Goal: Task Accomplishment & Management: Complete application form

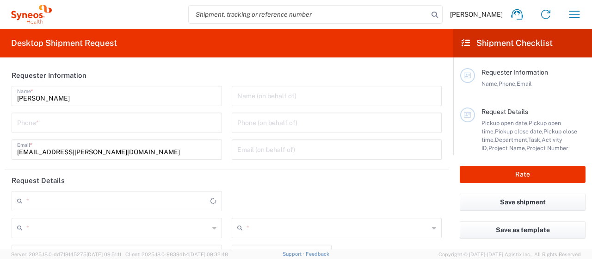
type input "[GEOGRAPHIC_DATA]"
type input "3110"
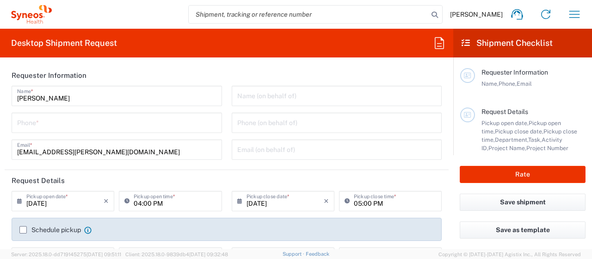
type input "Syneos Health Hungary Kft."
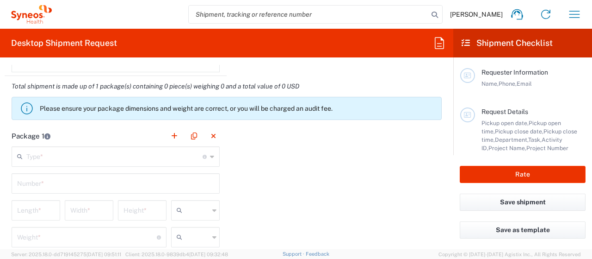
click at [468, 41] on icon at bounding box center [466, 43] width 8 height 8
click at [437, 45] on icon at bounding box center [439, 43] width 15 height 15
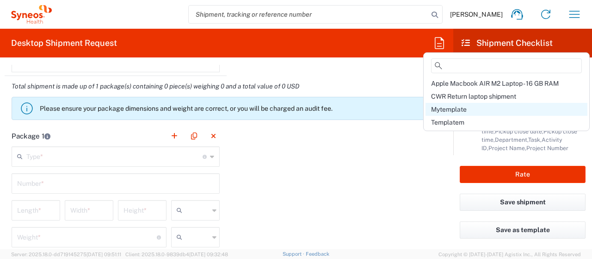
click at [457, 112] on span "Mytemplate" at bounding box center [449, 109] width 36 height 7
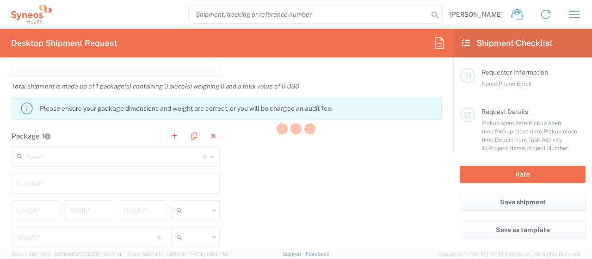
type input "06703265590"
type input "Project"
type input "7067682"
type textarea "[EMAIL_ADDRESS][PERSON_NAME][DOMAIN_NAME]"
type input "[PERSON_NAME]"
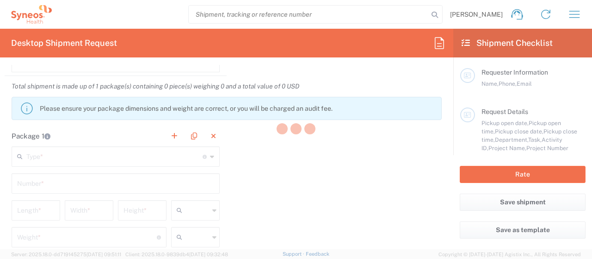
type input "[PERSON_NAME][STREET_ADDRESS]. B303"
type input "1131"
type input "[PHONE_NUMBER]"
type input "Residential/Home"
type input "Syneos Health Hungary Kft."
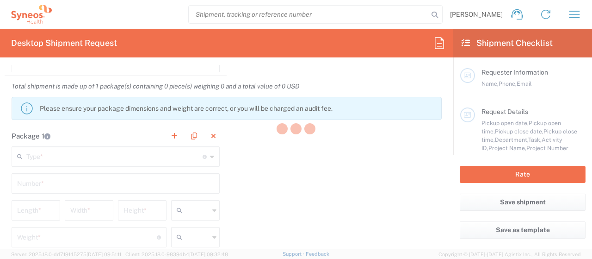
type input "Syneos Health Hungary Kft."
type input "Science Park, [PERSON_NAME] 4-20"
type input "B building, 2nd floor"
type input "[GEOGRAPHIC_DATA]"
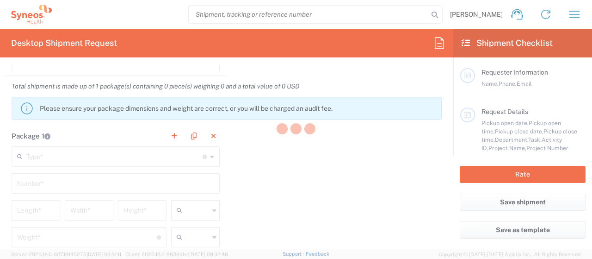
type input "1117"
type input "[PERSON_NAME]"
type input "[PHONE_NUMBER]"
type input "Business (General)"
type input "Recipient Account"
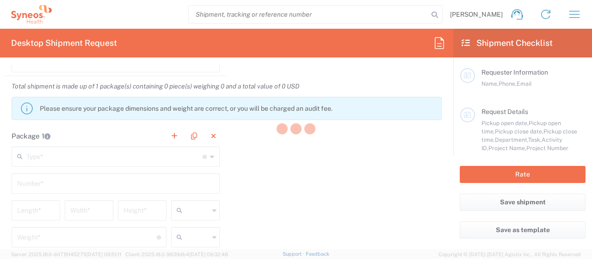
type input "Recipient Account"
type input "09:00 AM"
type input "06:00 PM"
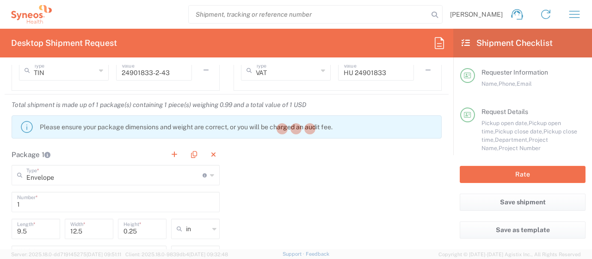
type input "7067682"
type input "AbbVie 7067682"
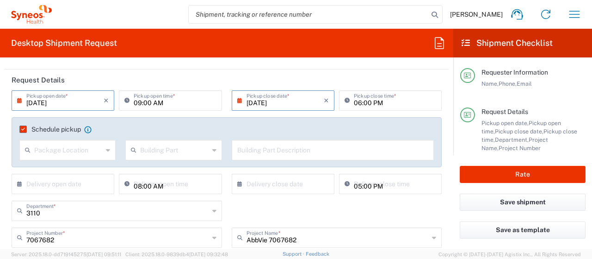
scroll to position [109, 0]
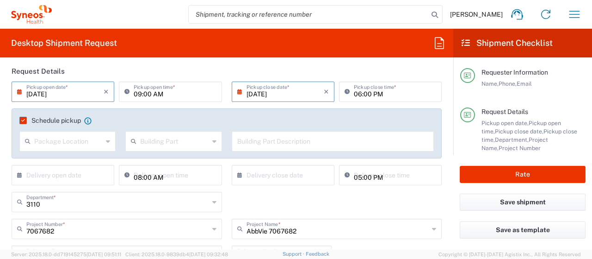
click at [74, 96] on input "[DATE]" at bounding box center [64, 91] width 77 height 16
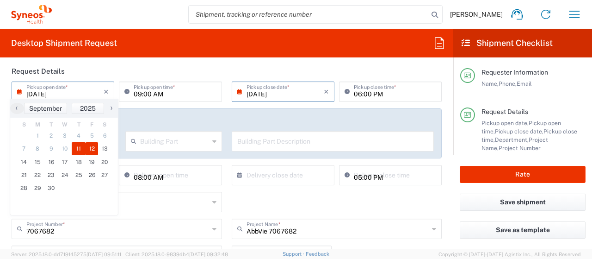
click at [93, 150] on span "12" at bounding box center [92, 148] width 13 height 13
type input "[DATE]"
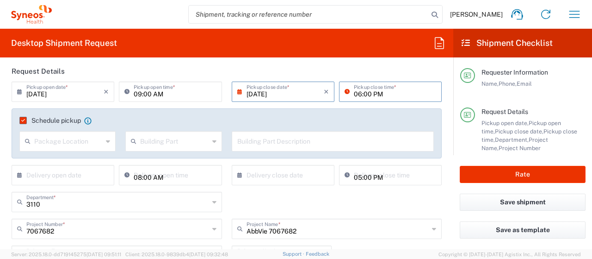
click at [379, 94] on input "06:00 PM" at bounding box center [395, 91] width 82 height 16
click at [355, 94] on input "06:00 PM" at bounding box center [395, 91] width 82 height 16
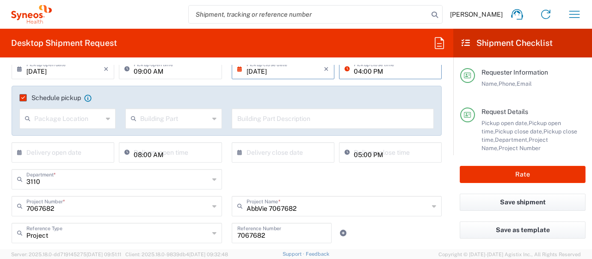
scroll to position [138, 0]
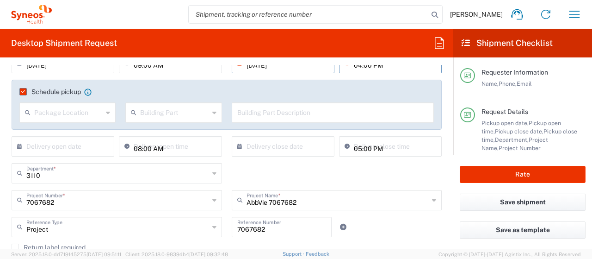
type input "04:00 PM"
click at [91, 146] on input "text" at bounding box center [64, 145] width 77 height 16
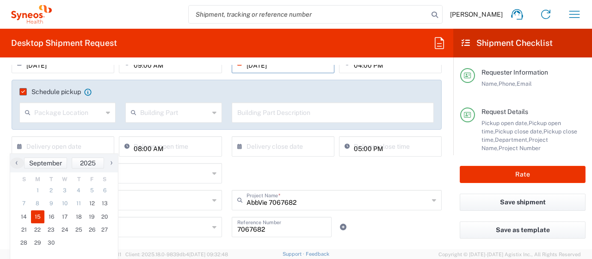
click at [38, 213] on span "15" at bounding box center [38, 216] width 14 height 13
type input "[DATE]"
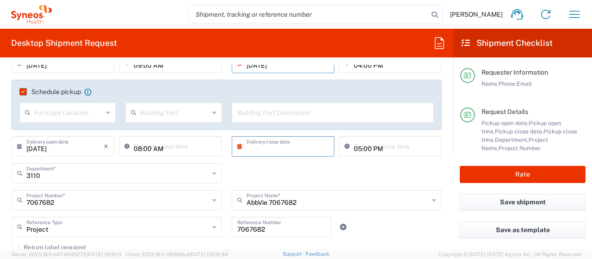
click at [259, 145] on input "text" at bounding box center [285, 145] width 77 height 16
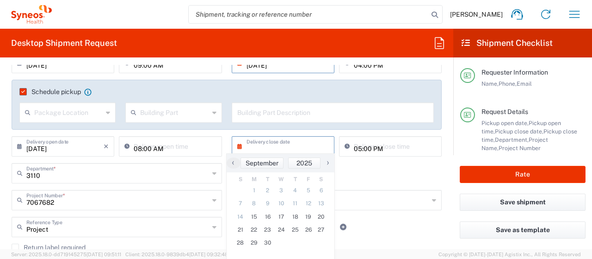
click at [259, 145] on input "text" at bounding box center [285, 145] width 77 height 16
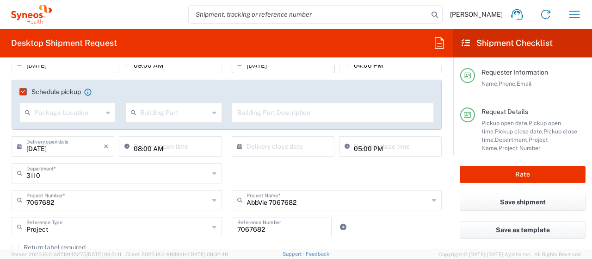
click at [269, 147] on input "text" at bounding box center [285, 145] width 77 height 16
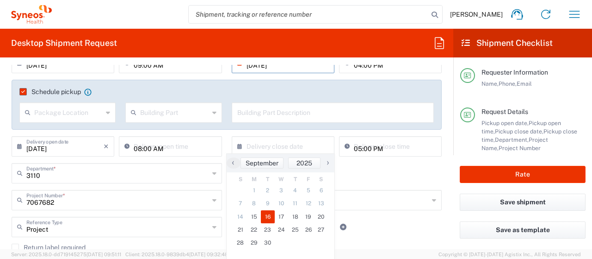
click at [269, 215] on span "16" at bounding box center [268, 216] width 14 height 13
type input "[DATE]"
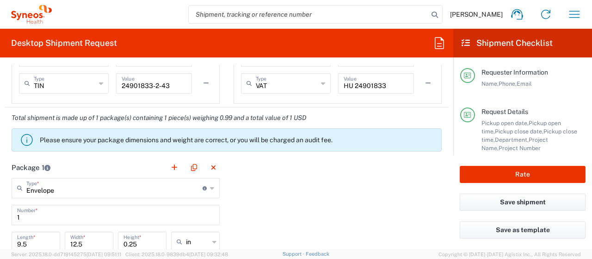
scroll to position [820, 0]
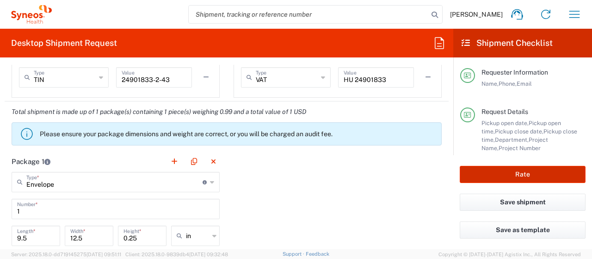
drag, startPoint x: 463, startPoint y: 165, endPoint x: 465, endPoint y: 176, distance: 10.8
click at [465, 176] on div "Rate" at bounding box center [523, 174] width 139 height 38
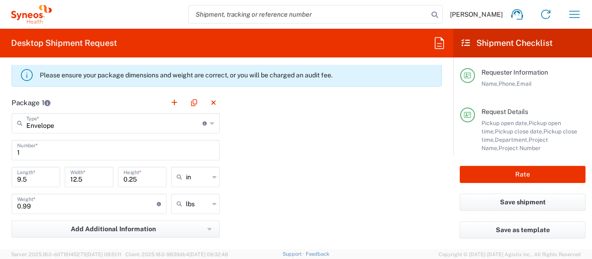
scroll to position [893, 0]
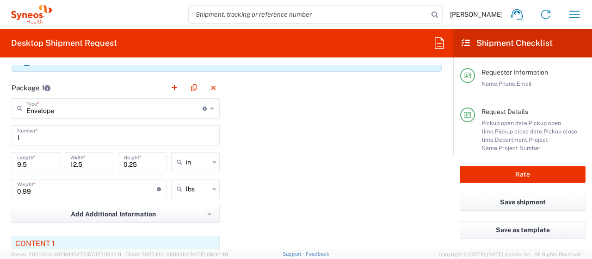
click at [210, 106] on icon at bounding box center [212, 108] width 4 height 15
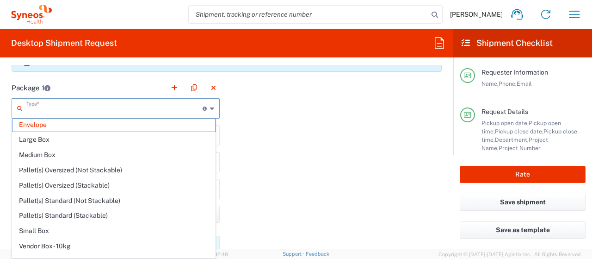
scroll to position [0, 0]
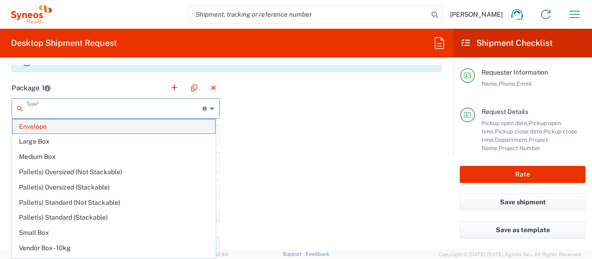
click at [168, 125] on span "Envelope" at bounding box center [113, 126] width 203 height 14
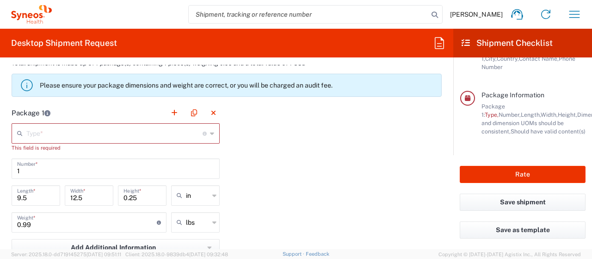
scroll to position [880, 0]
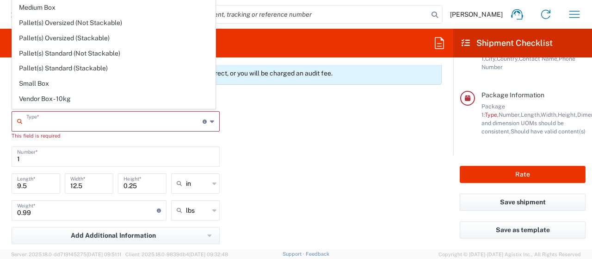
click at [146, 122] on input "text" at bounding box center [114, 120] width 176 height 16
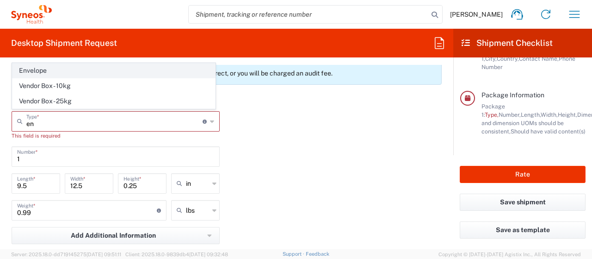
click at [54, 73] on span "Envelope" at bounding box center [113, 70] width 203 height 14
type input "Envelope"
type input "1"
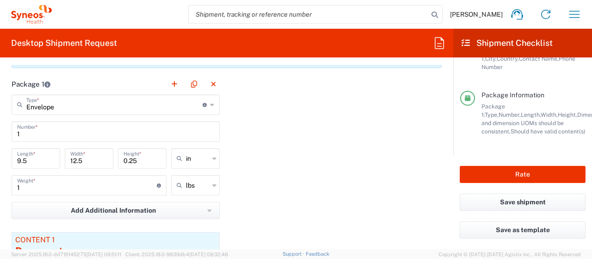
scroll to position [909, 0]
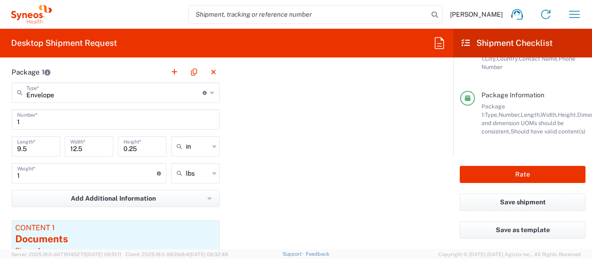
click at [212, 145] on icon at bounding box center [214, 146] width 4 height 15
click at [183, 179] on span "cm" at bounding box center [192, 179] width 46 height 14
type input "24.13"
type input "31.75"
type input "0.64"
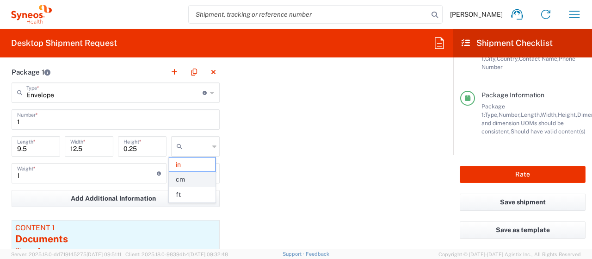
type input "cm"
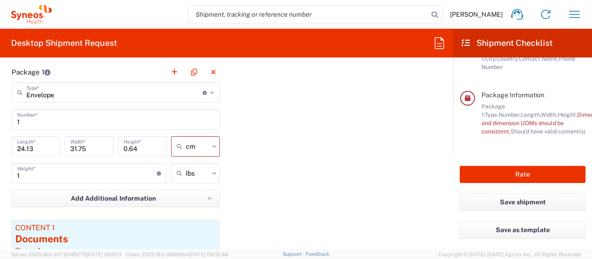
click at [213, 170] on icon at bounding box center [214, 173] width 4 height 15
click at [182, 209] on span "kgs" at bounding box center [192, 206] width 46 height 14
type input "0.45"
type input "kgs"
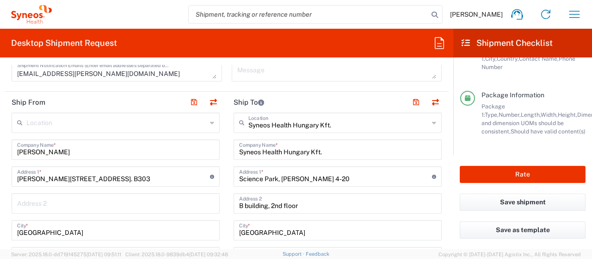
scroll to position [354, 0]
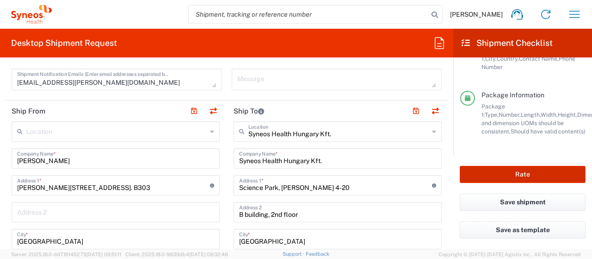
click at [523, 175] on button "Rate" at bounding box center [523, 174] width 126 height 17
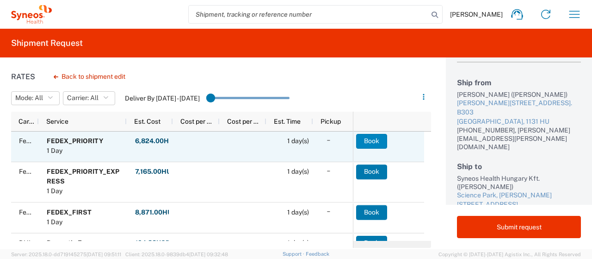
click at [375, 140] on button "Book" at bounding box center [371, 141] width 31 height 15
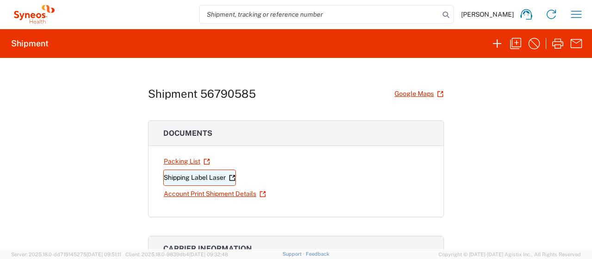
click at [202, 177] on link "Shipping Label Laser" at bounding box center [199, 177] width 73 height 16
